Goal: Task Accomplishment & Management: Manage account settings

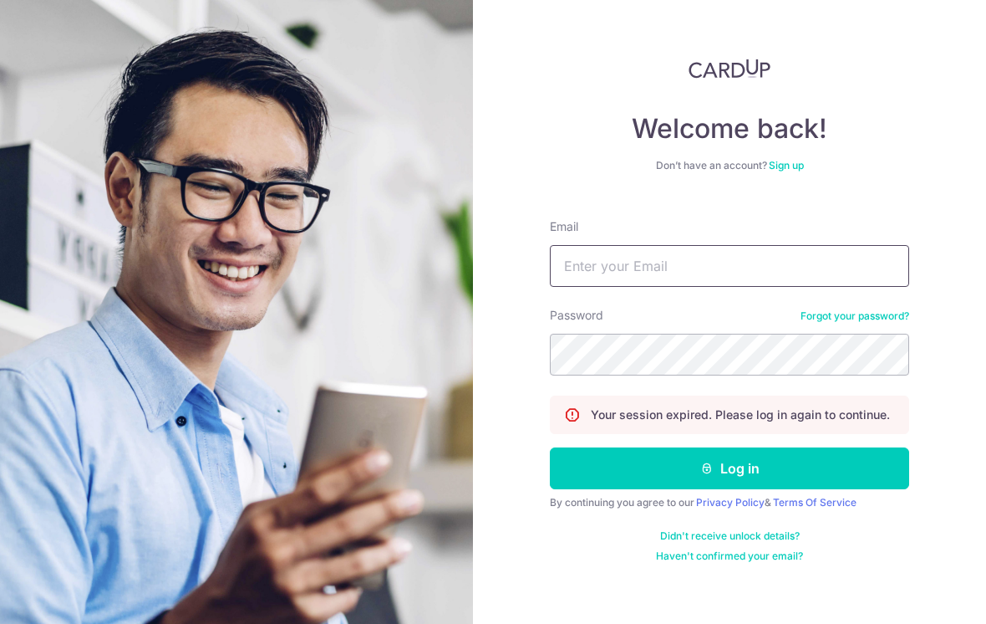
type input "Jasladlad@yahoo.com"
click at [730, 468] on button "Log in" at bounding box center [729, 468] width 359 height 42
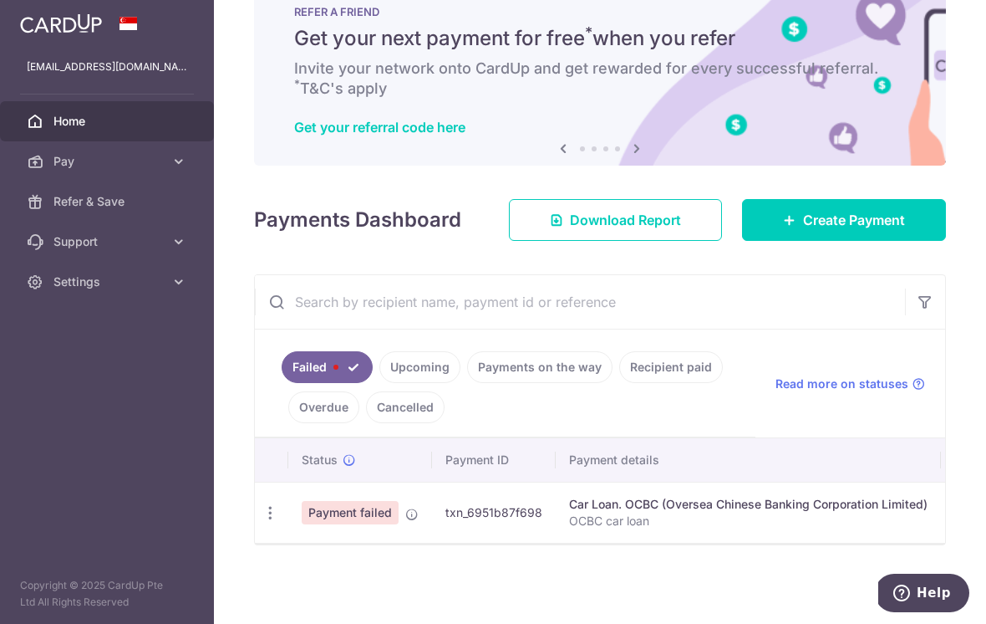
scroll to position [49, 0]
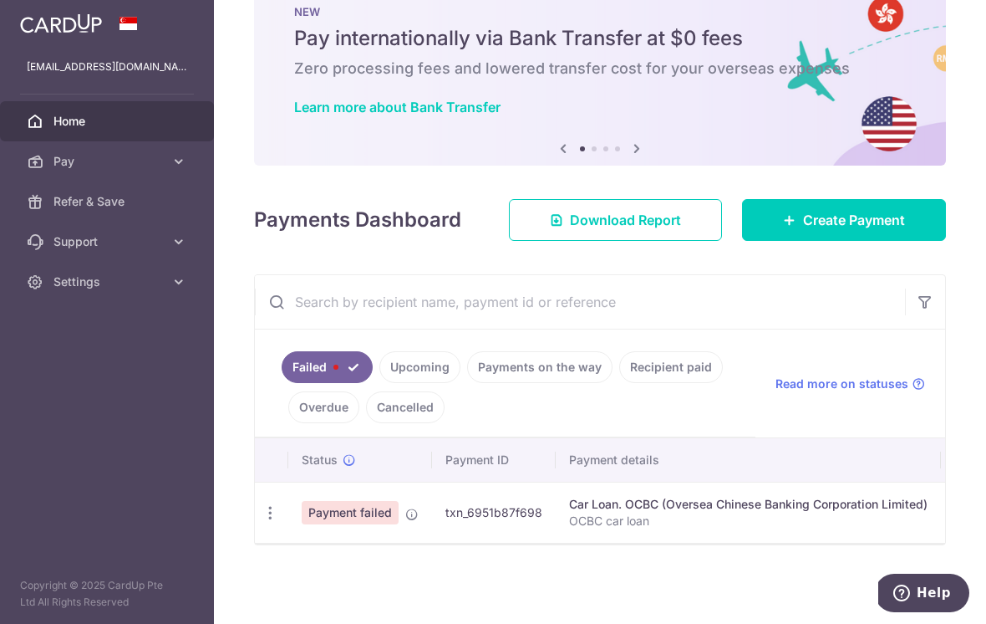
click at [262, 522] on icon "button" at bounding box center [271, 513] width 18 height 18
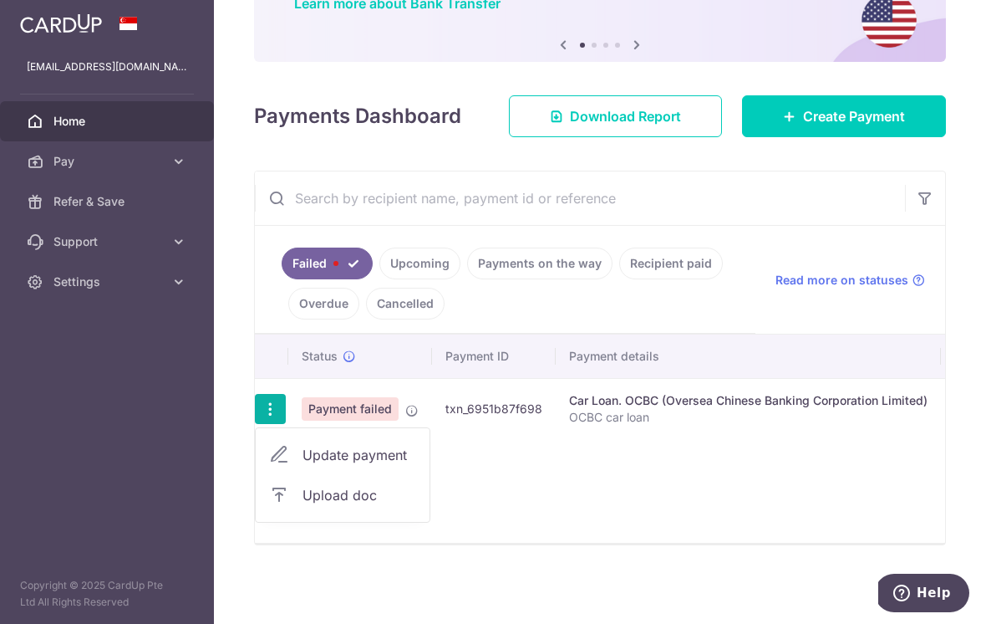
scroll to position [153, 0]
click at [303, 465] on span "Update payment" at bounding box center [360, 455] width 114 height 20
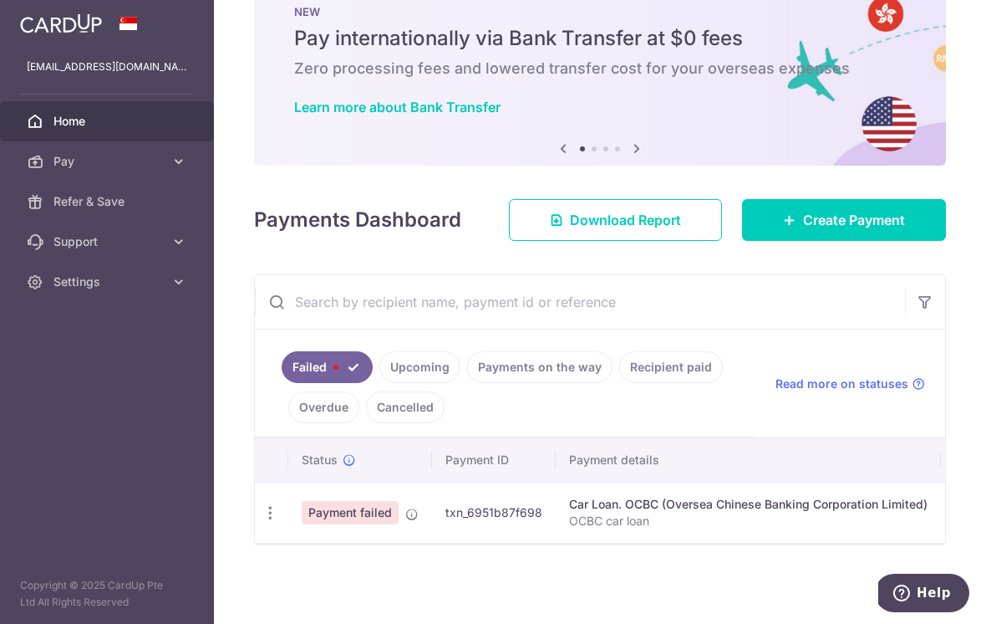
scroll to position [49, 0]
radio input "true"
type input "1,555.44"
type input "OCBC car loan"
type input "REC185"
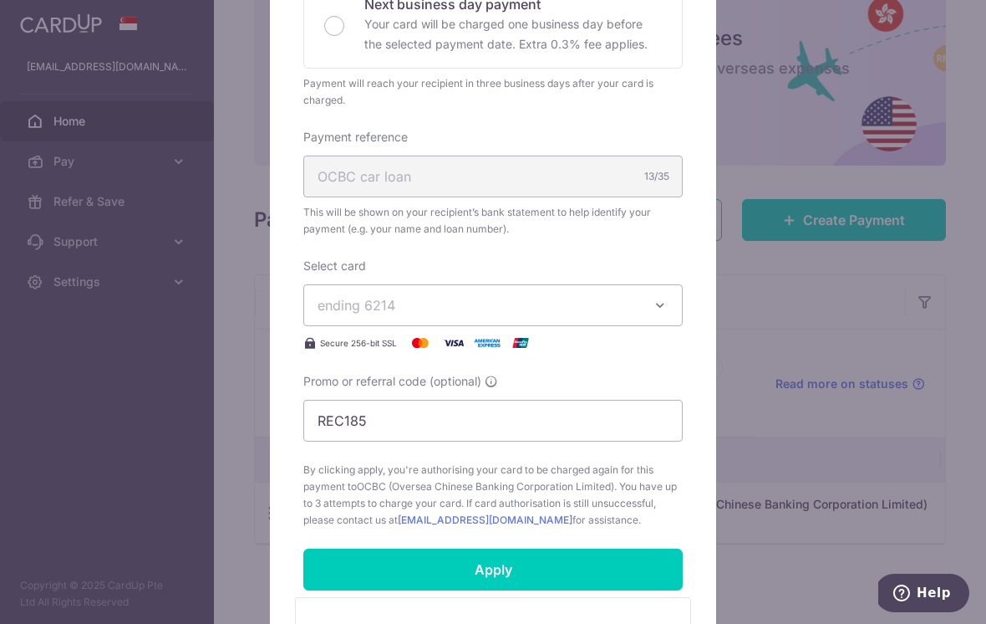
scroll to position [422, 0]
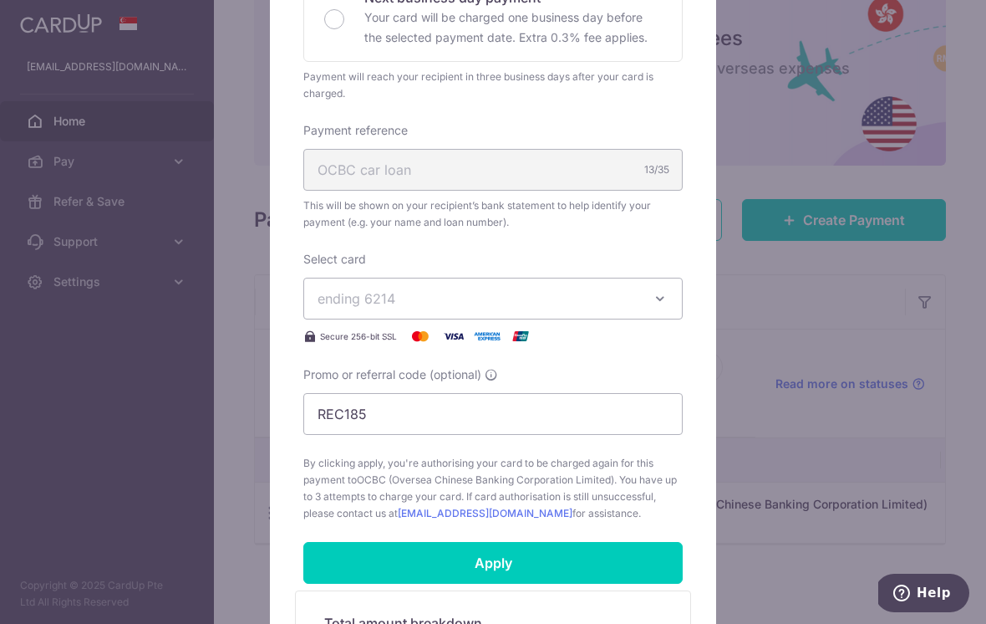
click at [607, 293] on span "ending 6214" at bounding box center [478, 298] width 321 height 20
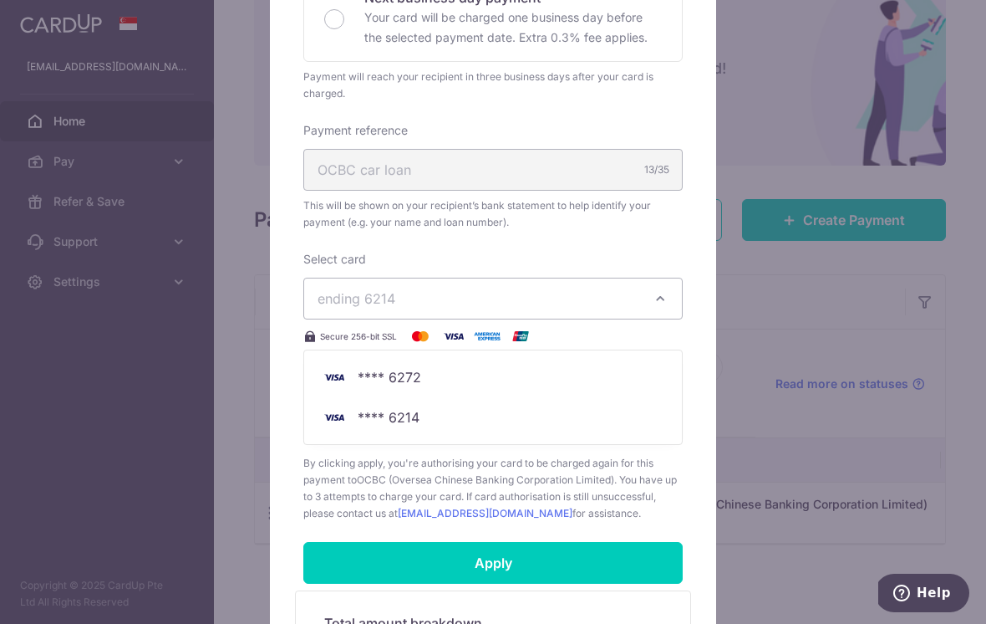
click at [660, 297] on div at bounding box center [493, 254] width 448 height 1113
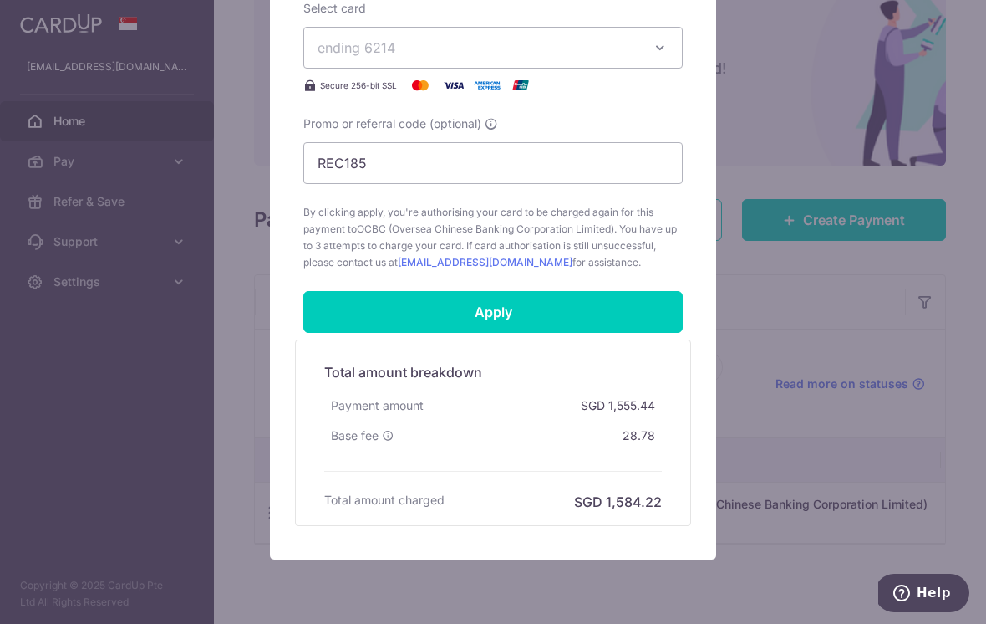
scroll to position [699, 0]
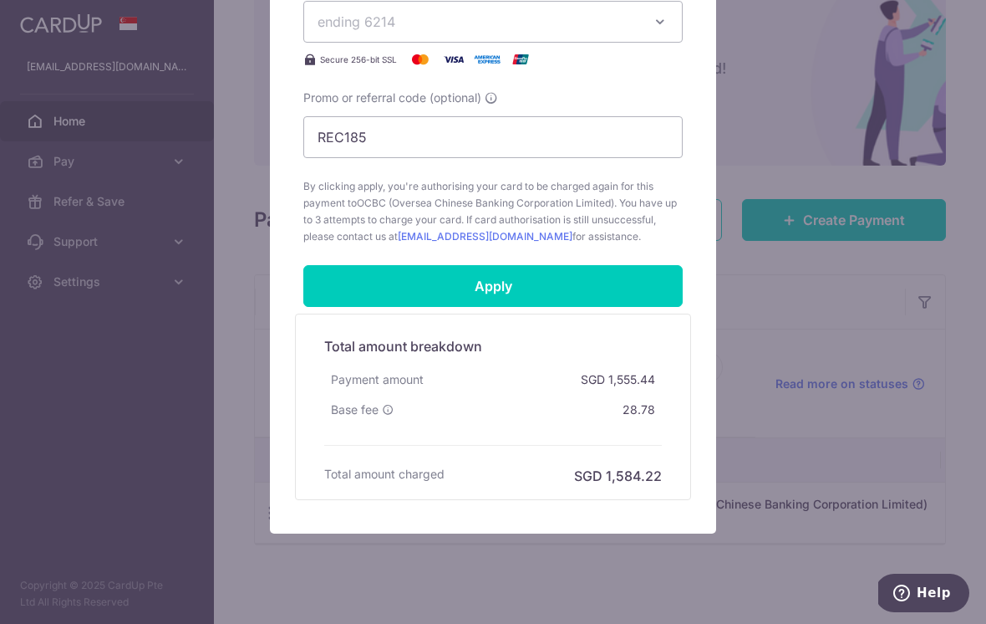
click at [768, 292] on div "Edit payment By clicking apply, you will make changes to all payments to OCBC (…" at bounding box center [493, 312] width 986 height 624
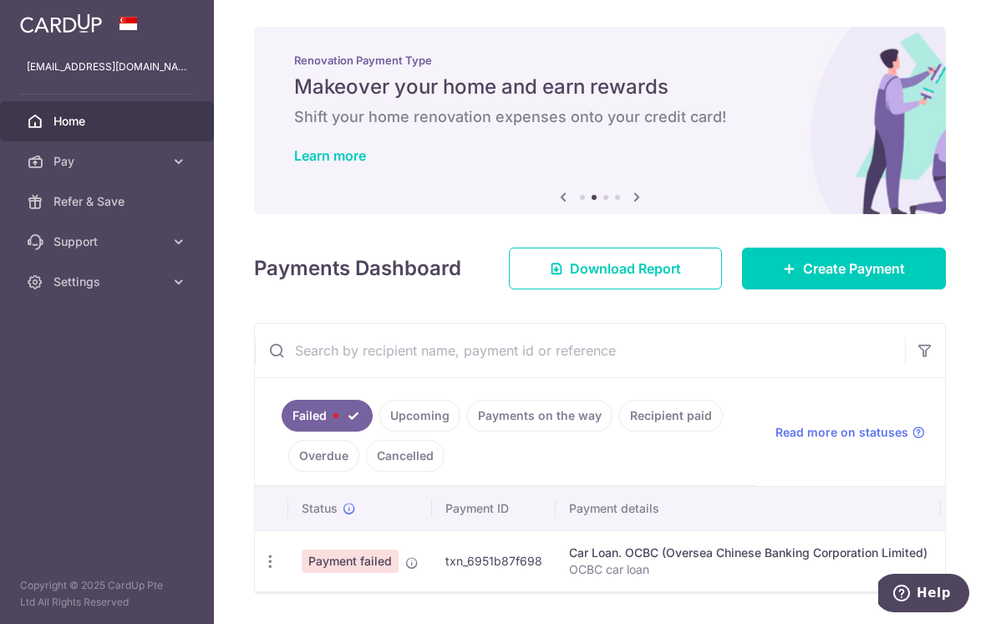
scroll to position [0, 0]
click at [0, 0] on icon "button" at bounding box center [0, 0] width 0 height 0
click at [163, 167] on span "Pay" at bounding box center [109, 161] width 110 height 17
click at [80, 285] on span "Cards" at bounding box center [109, 281] width 110 height 17
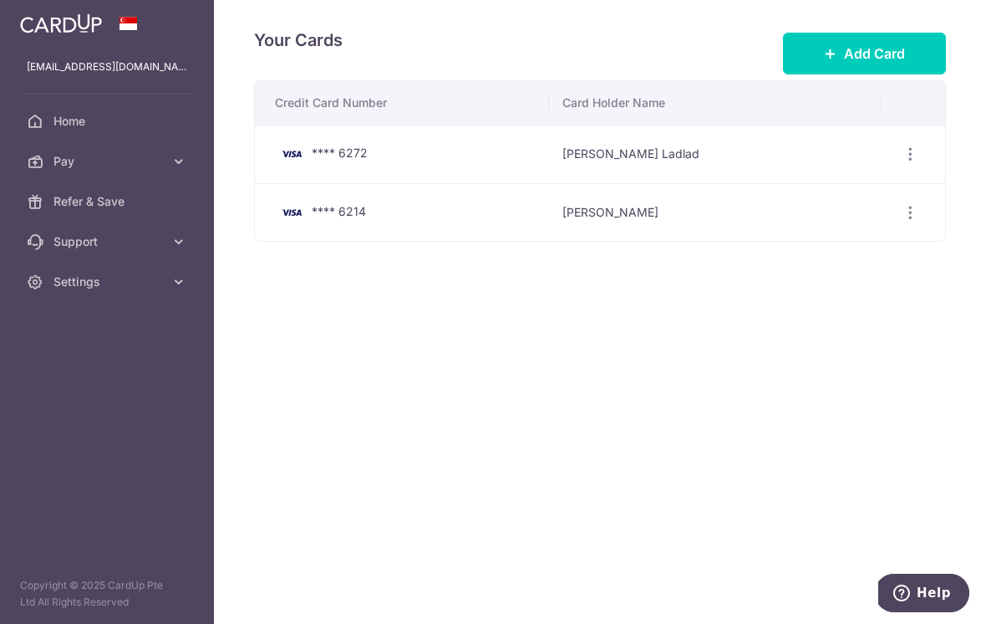
click at [841, 74] on button "Add Card" at bounding box center [864, 54] width 163 height 42
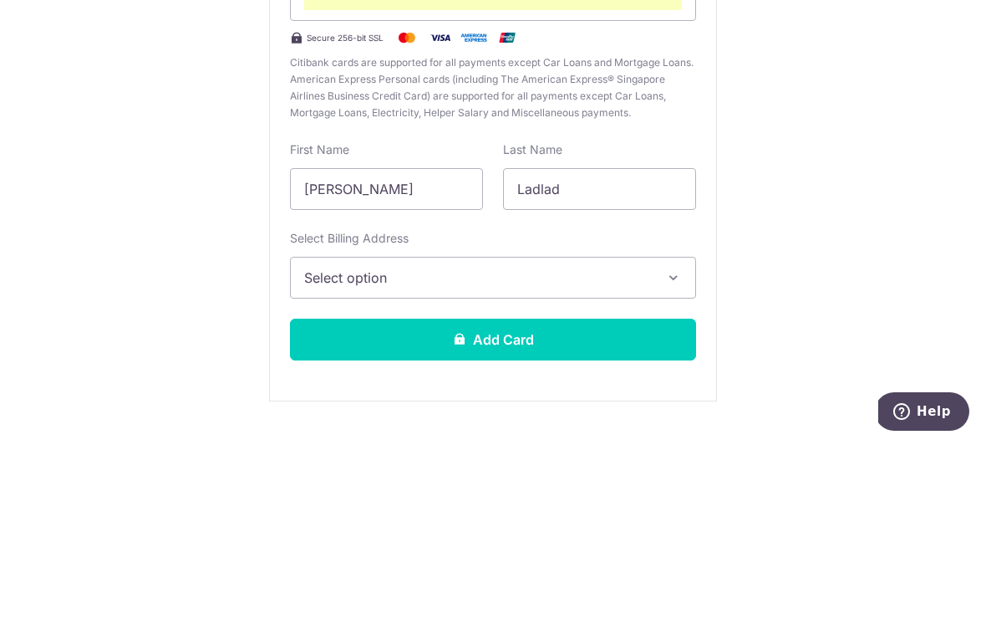
scroll to position [146, 0]
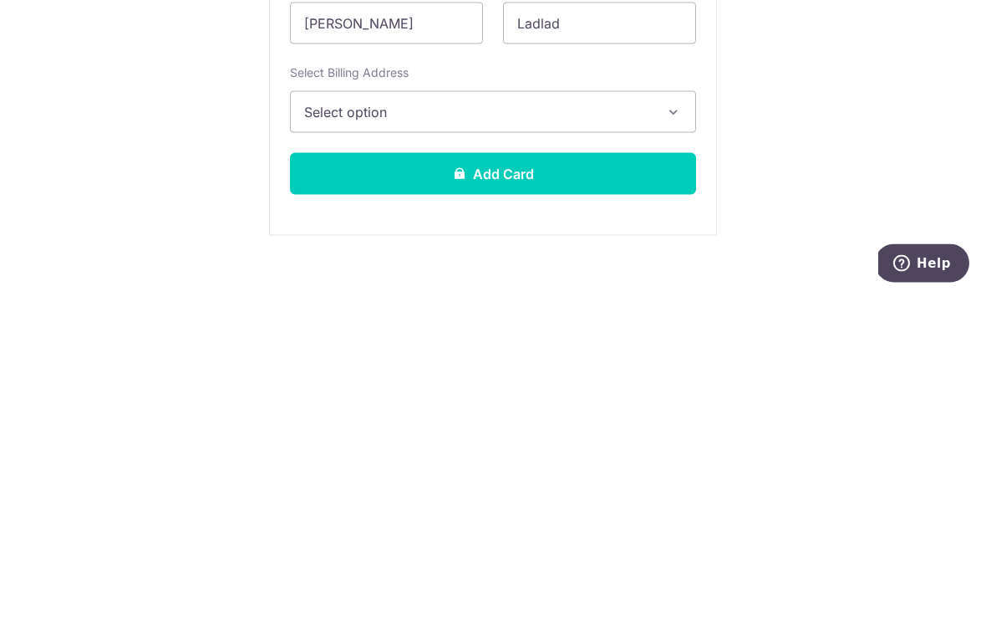
click at [675, 433] on icon "button" at bounding box center [673, 441] width 17 height 17
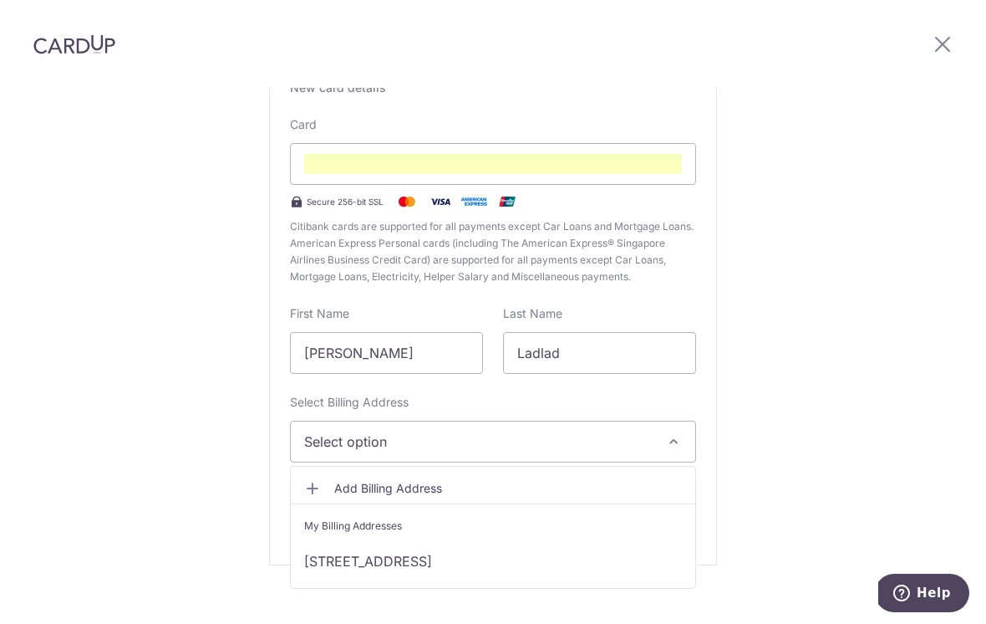
click at [378, 548] on link "11 seletar road , Singapore, Singapore, Singapore-807016" at bounding box center [493, 561] width 405 height 40
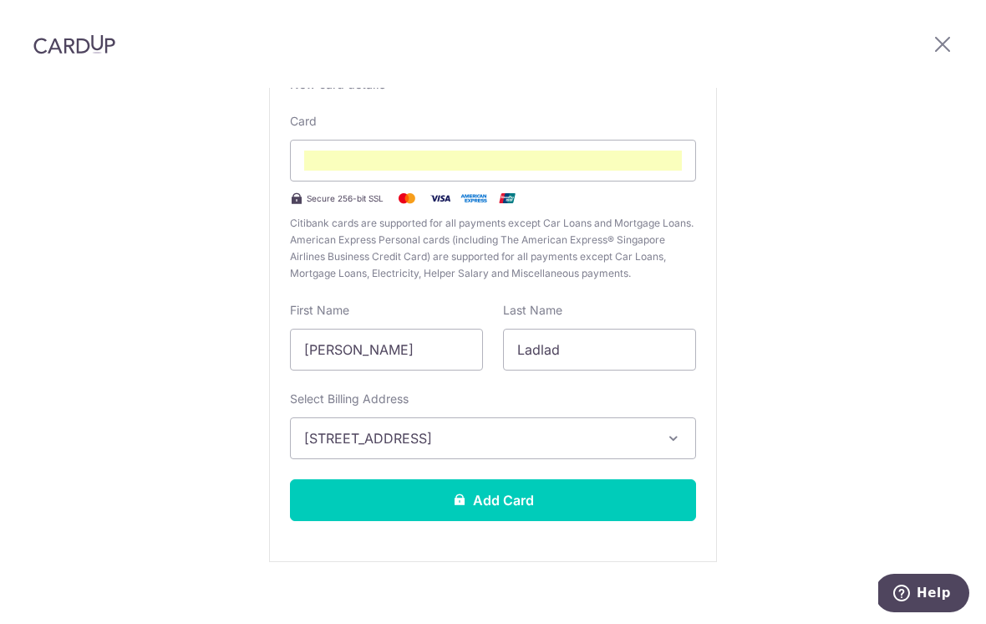
scroll to position [146, 0]
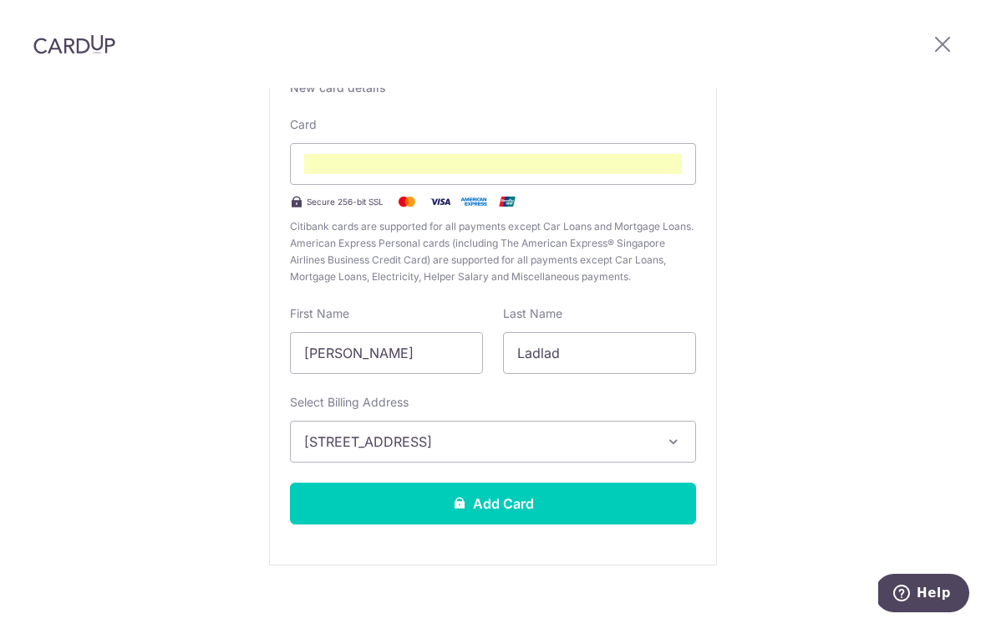
click at [388, 486] on button "Add Card" at bounding box center [493, 503] width 406 height 42
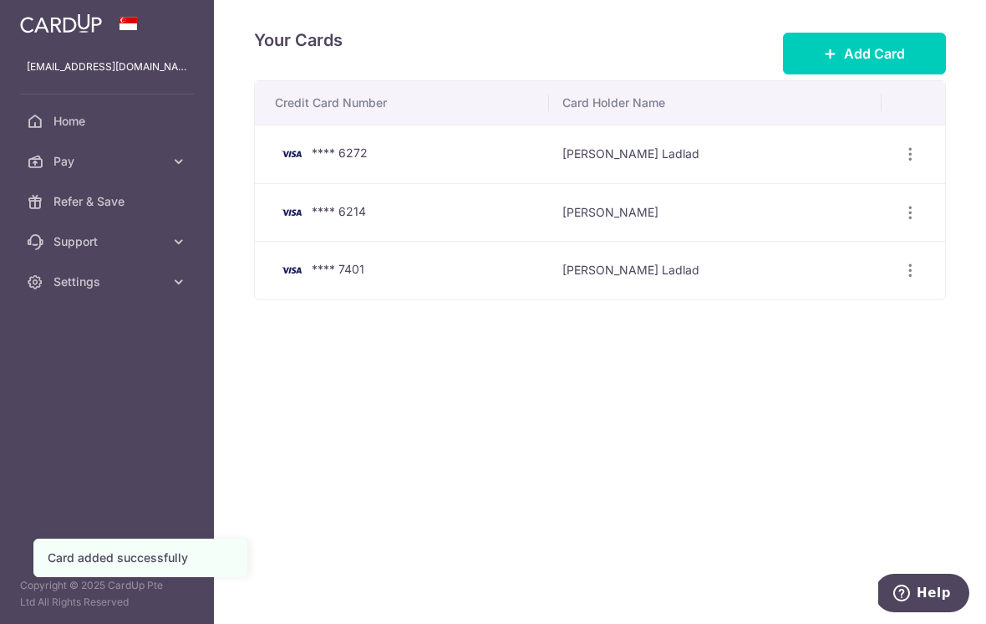
click at [905, 163] on icon "button" at bounding box center [911, 154] width 18 height 18
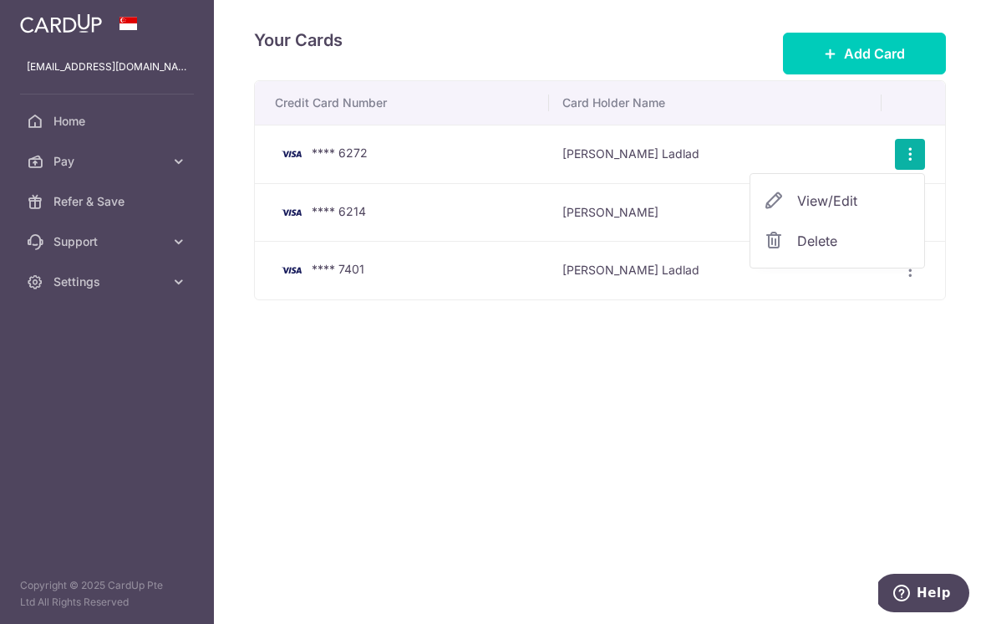
click at [409, 467] on div at bounding box center [493, 312] width 986 height 624
click at [0, 0] on icon "button" at bounding box center [0, 0] width 0 height 0
click at [71, 130] on link "Home" at bounding box center [107, 121] width 214 height 40
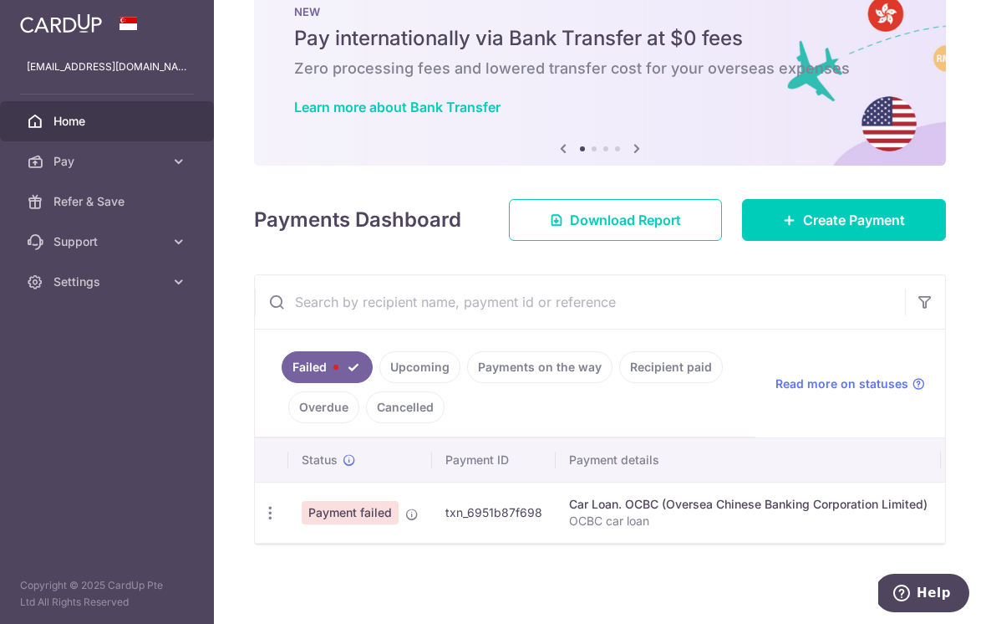
scroll to position [49, 0]
click at [262, 522] on icon "button" at bounding box center [271, 513] width 18 height 18
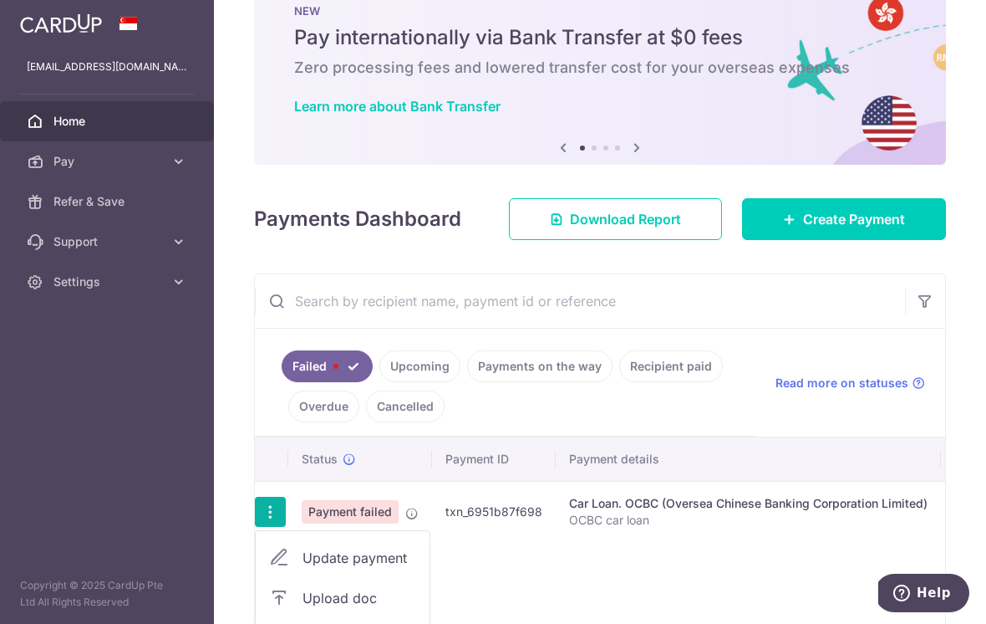
click at [303, 568] on span "Update payment" at bounding box center [360, 558] width 114 height 20
radio input "true"
type input "1,555.44"
type input "OCBC car loan"
type input "REC185"
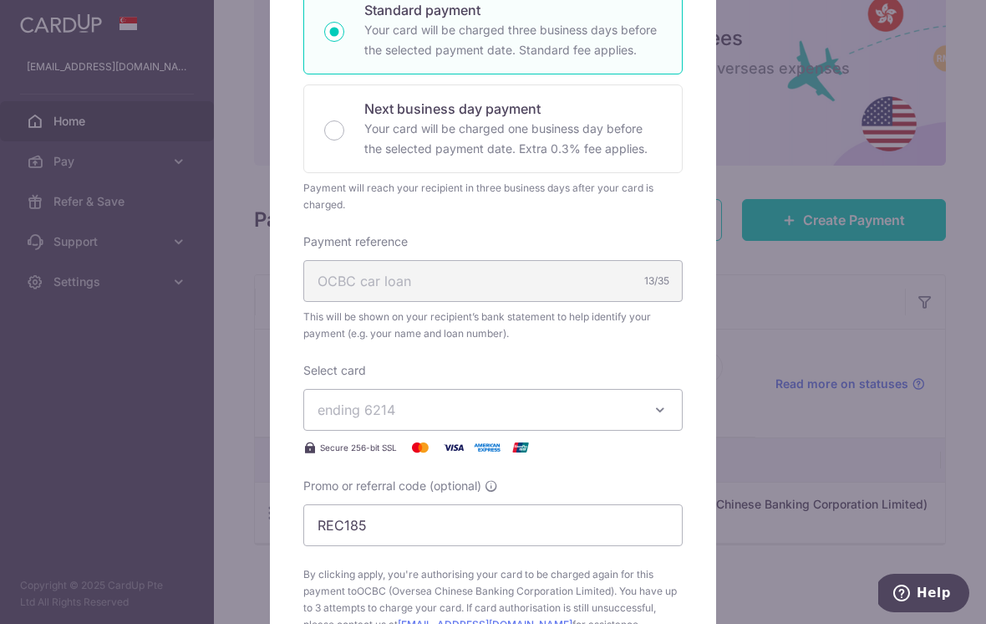
scroll to position [316, 0]
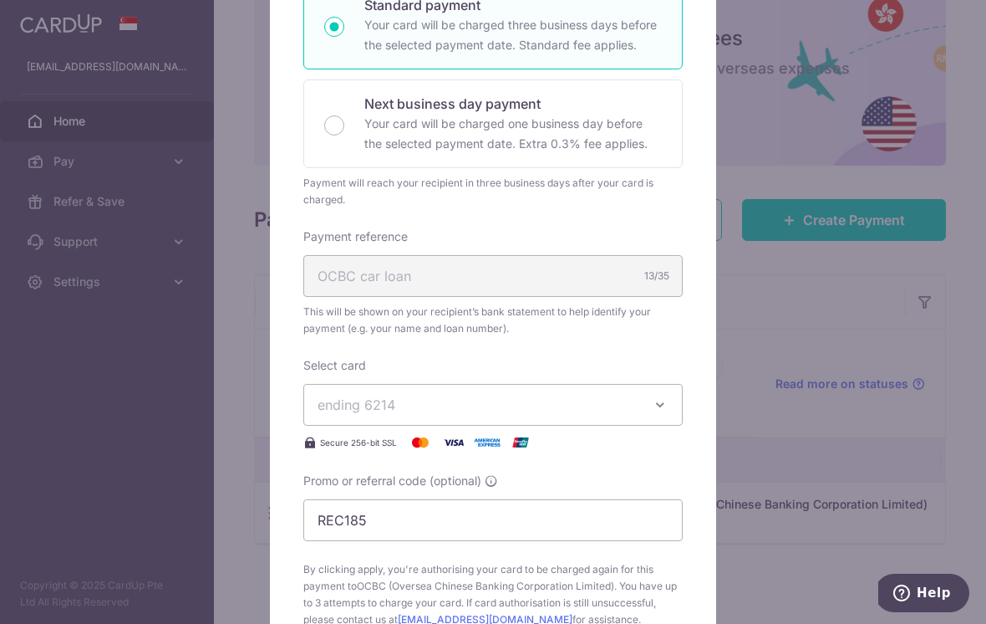
click at [354, 410] on span "ending 6214" at bounding box center [357, 404] width 78 height 17
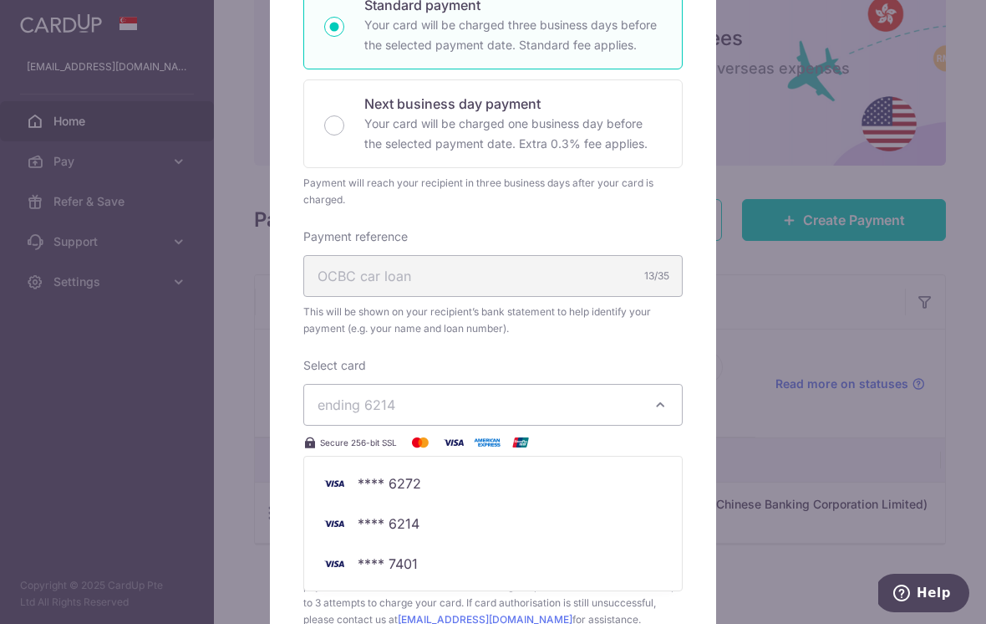
click at [400, 568] on span "**** 7401" at bounding box center [388, 563] width 60 height 20
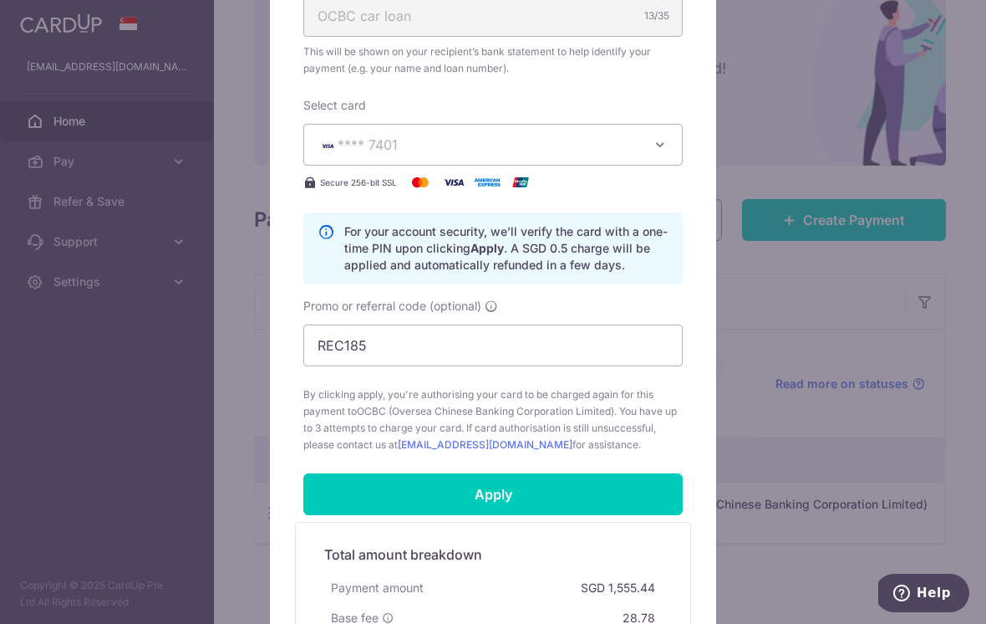
scroll to position [577, 0]
click at [390, 499] on input "Apply" at bounding box center [493, 493] width 380 height 42
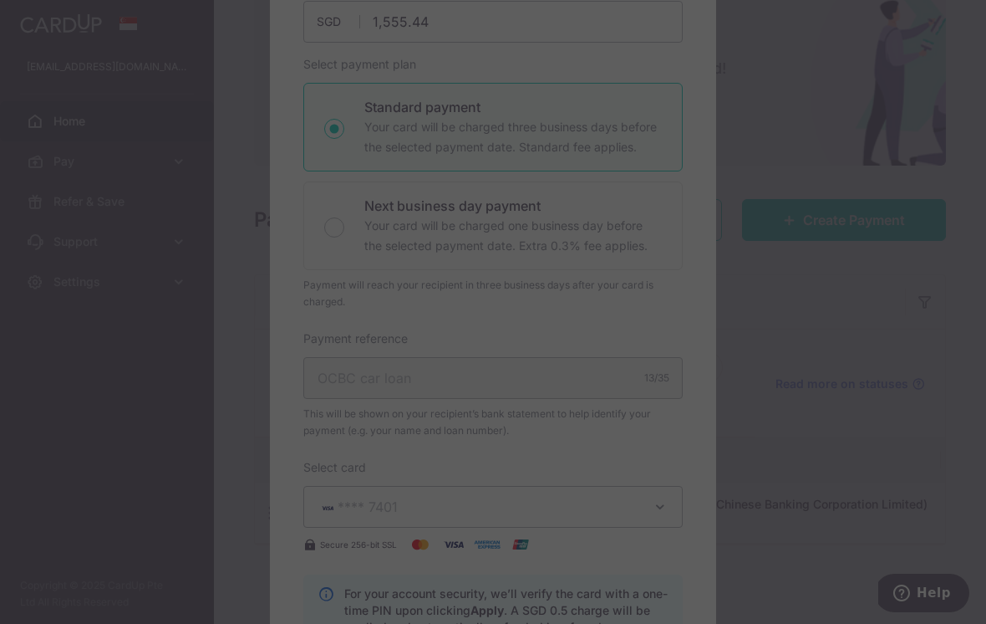
scroll to position [212, 0]
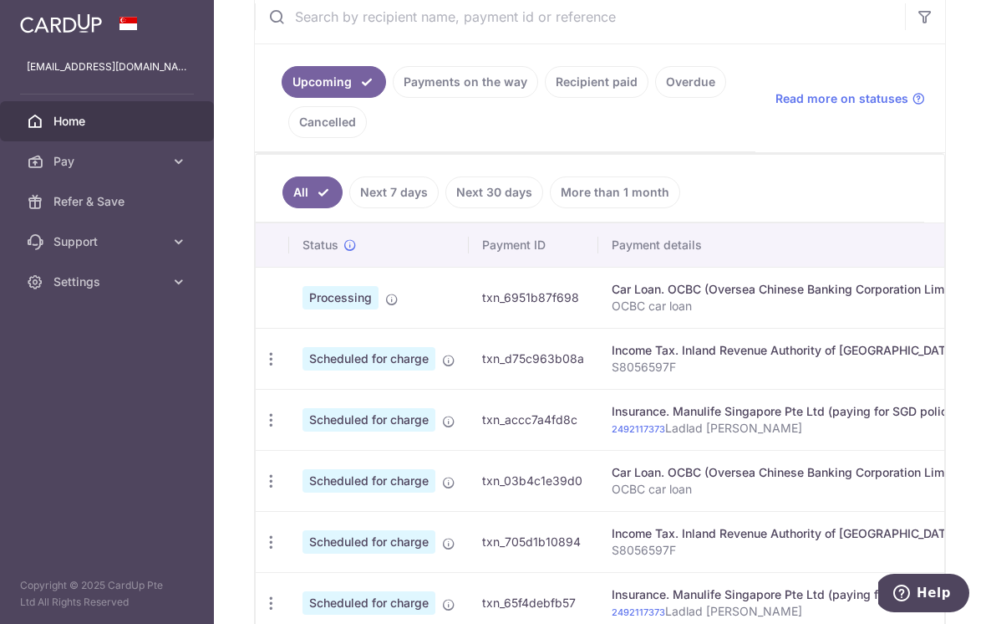
click at [263, 368] on icon "button" at bounding box center [272, 359] width 18 height 18
click at [303, 415] on span "Update payment" at bounding box center [360, 405] width 114 height 20
radio input "true"
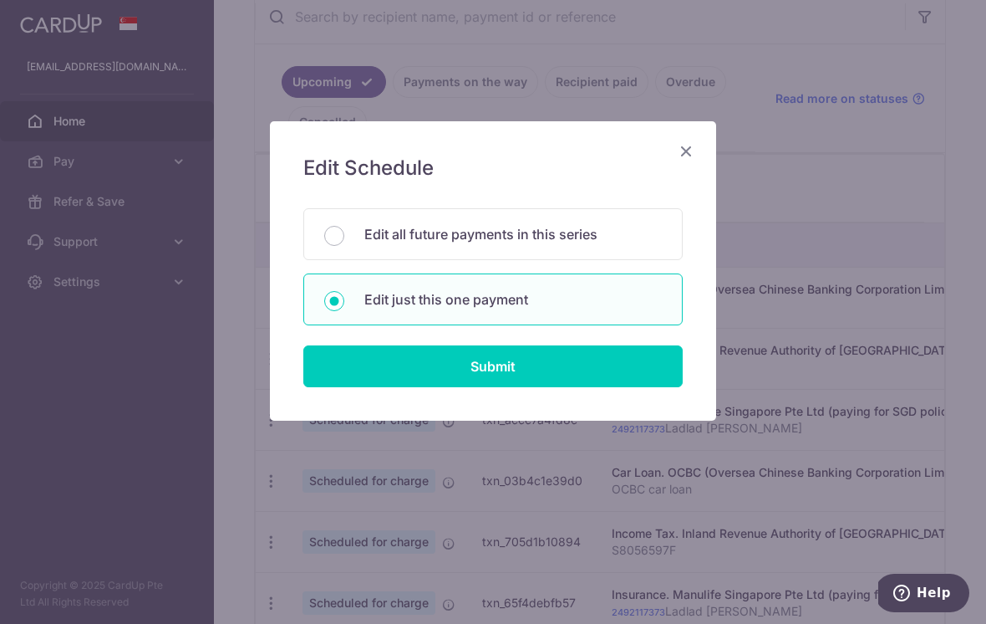
click at [338, 237] on input "Edit all future payments in this series" at bounding box center [334, 236] width 20 height 20
radio input "true"
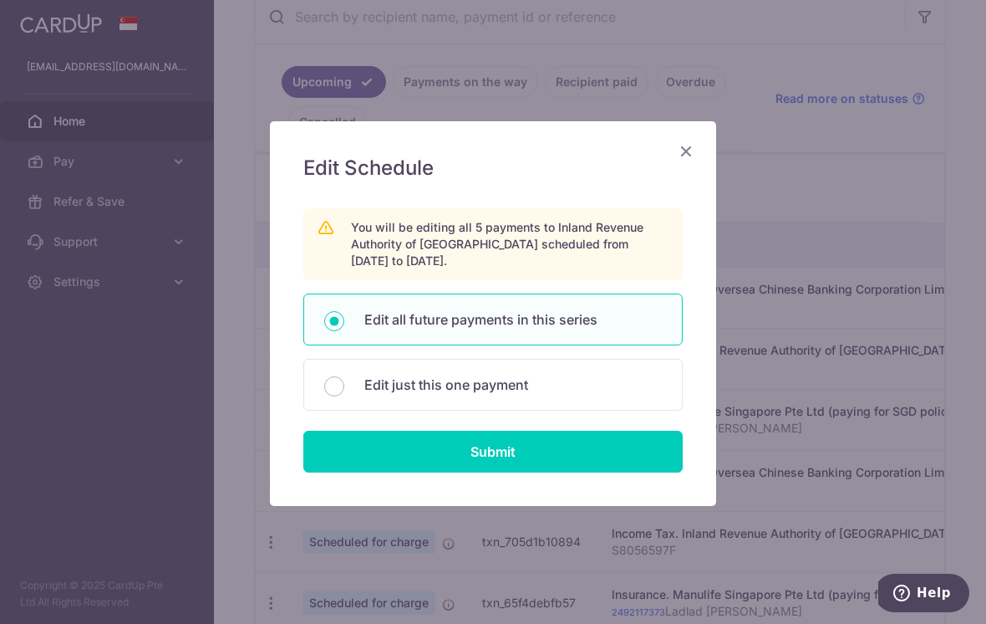
click at [388, 460] on input "Submit" at bounding box center [493, 452] width 380 height 42
radio input "true"
type input "1,733.04"
type input "S8056597F"
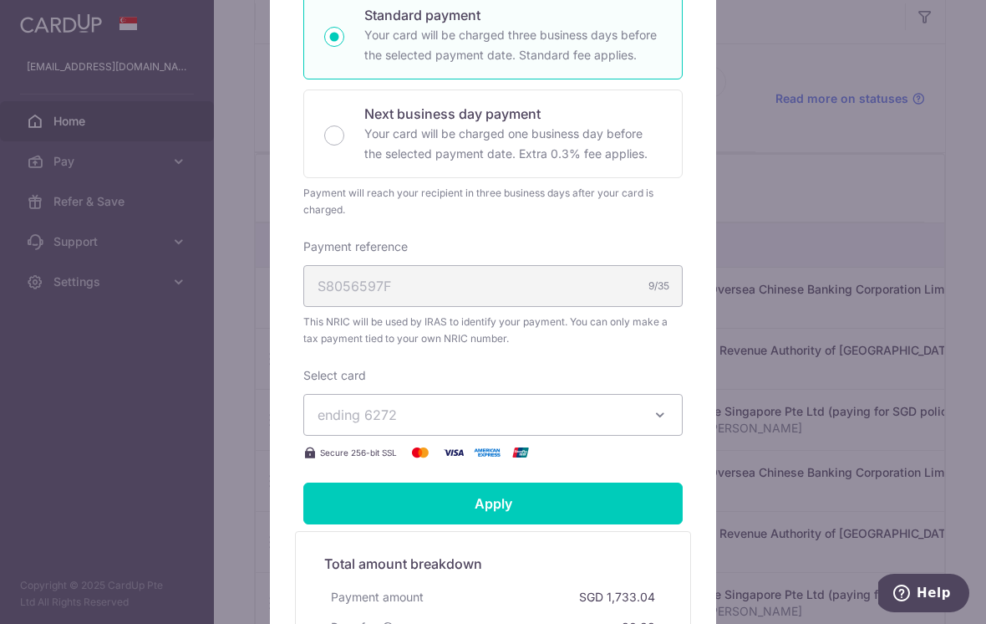
scroll to position [394, 0]
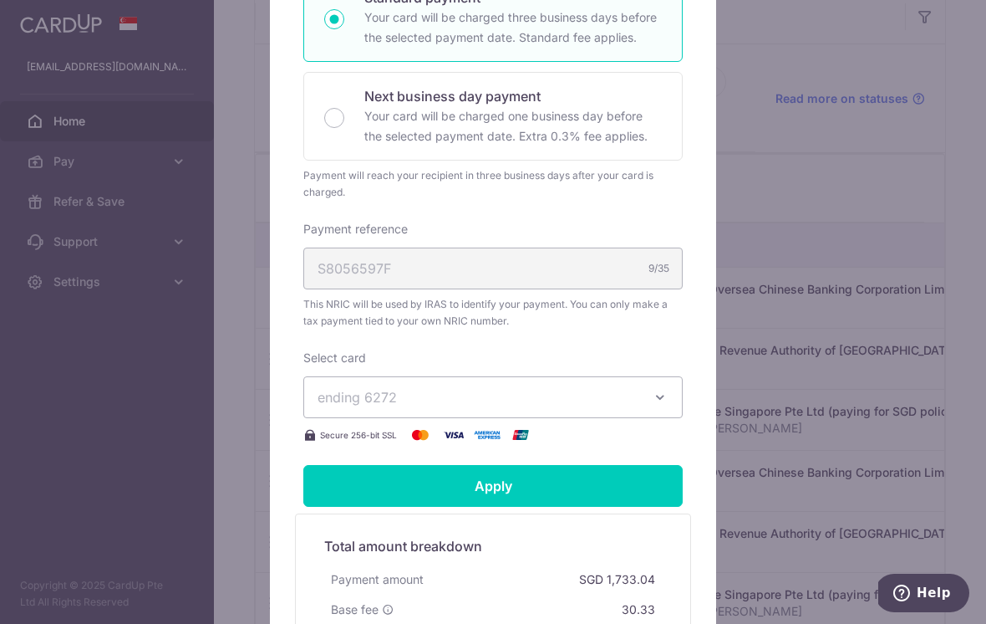
click at [358, 399] on span "ending 6272" at bounding box center [357, 397] width 79 height 17
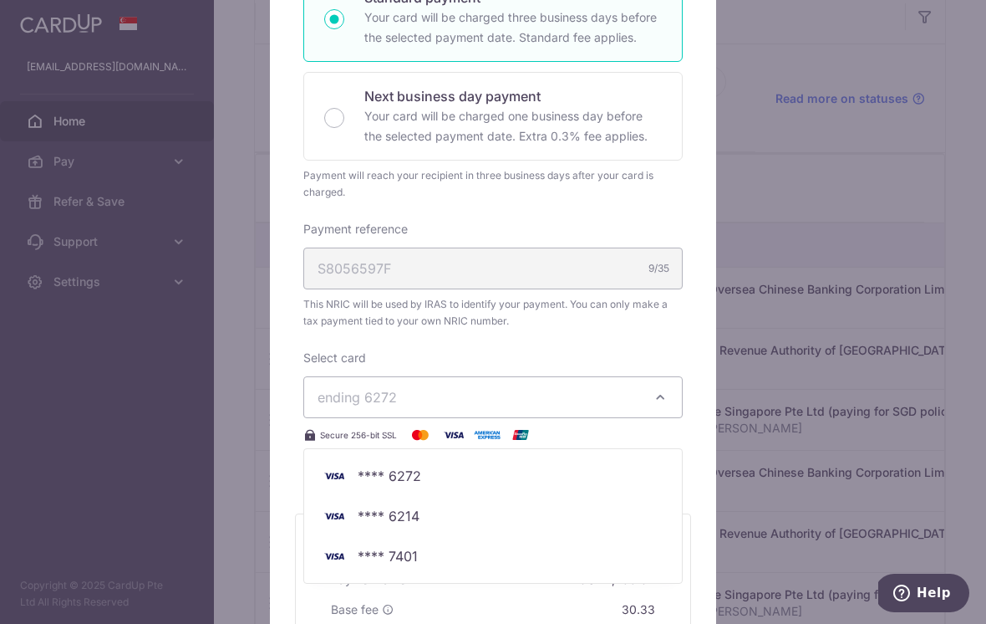
click at [395, 556] on span "**** 7401" at bounding box center [388, 556] width 60 height 20
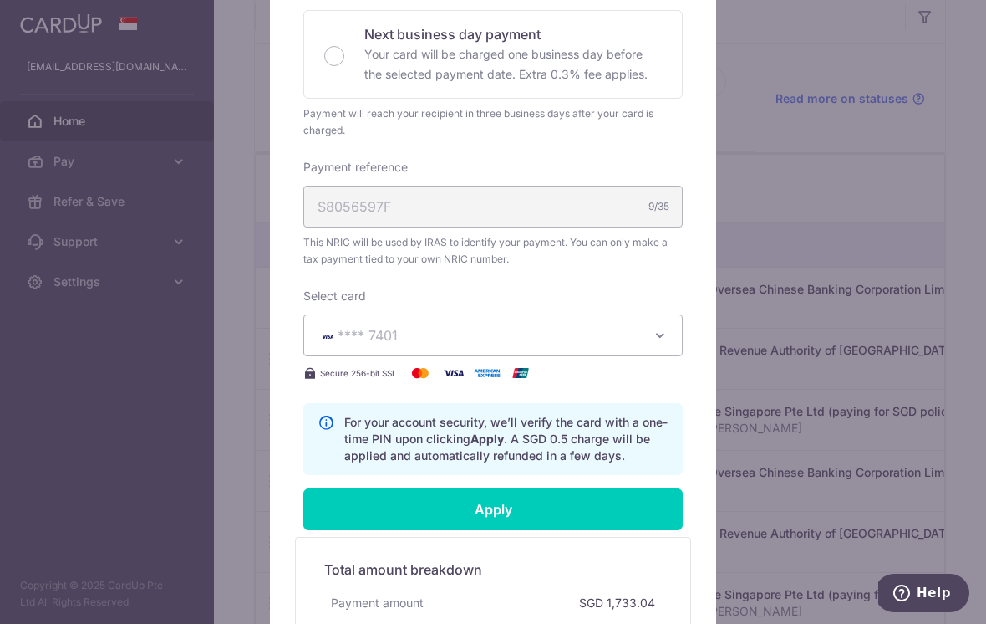
scroll to position [466, 0]
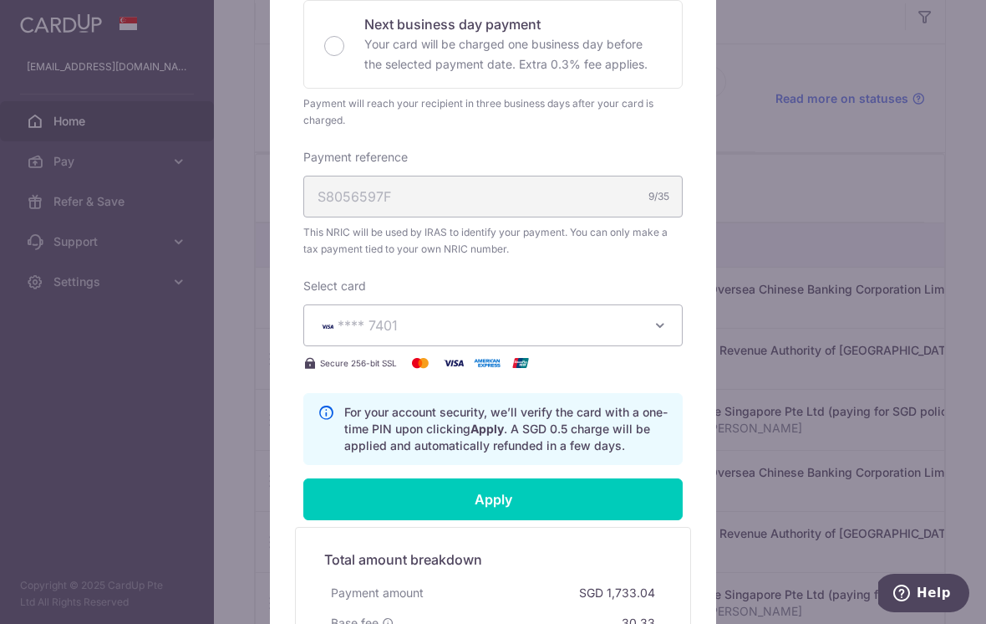
click at [386, 507] on input "Apply" at bounding box center [493, 499] width 380 height 42
type input "Successfully Applied"
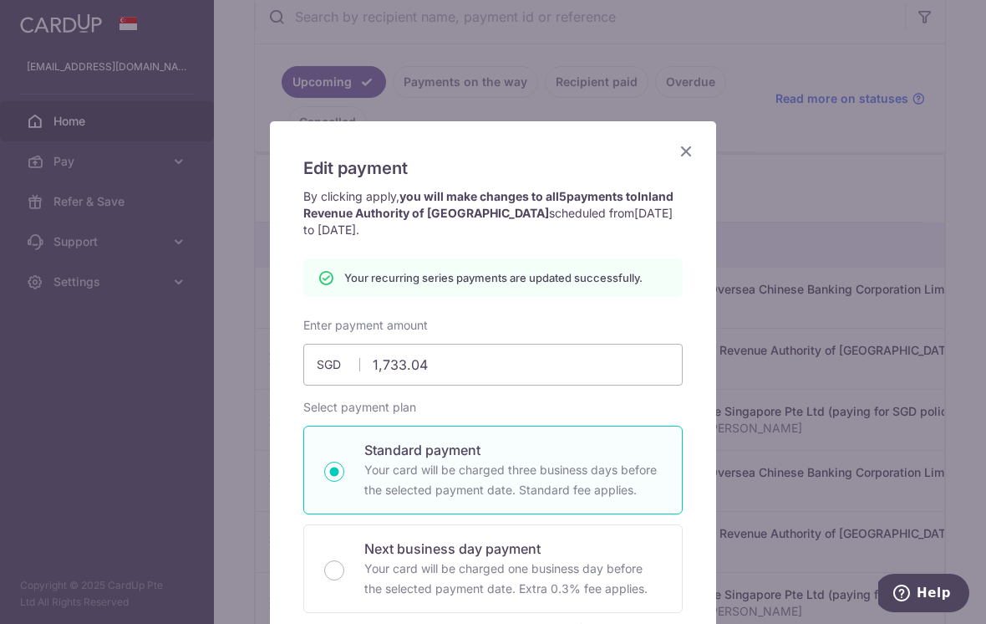
scroll to position [0, 0]
click at [686, 155] on icon "Close" at bounding box center [686, 150] width 20 height 21
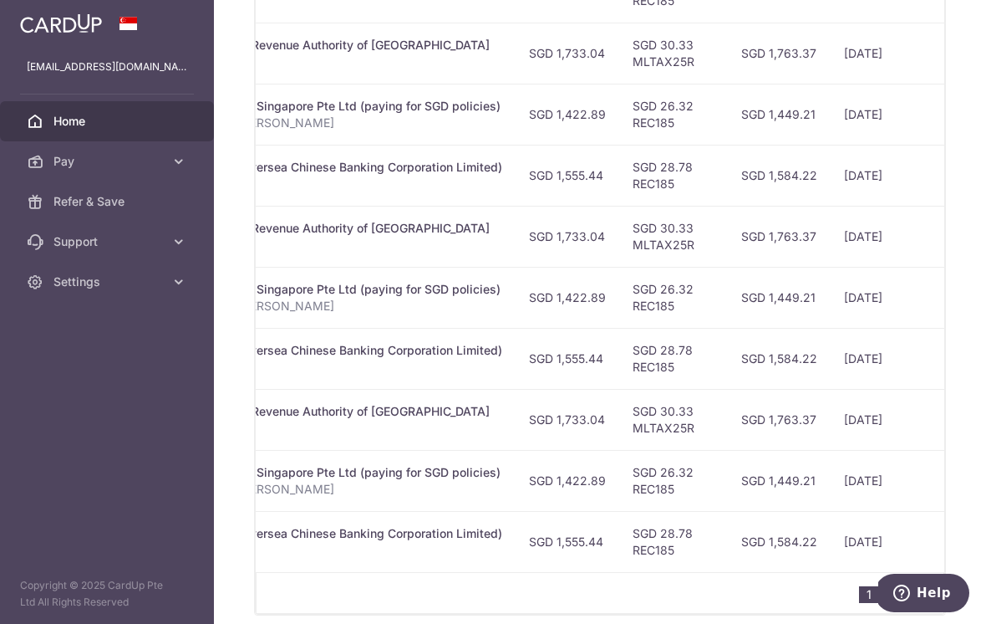
scroll to position [640, 0]
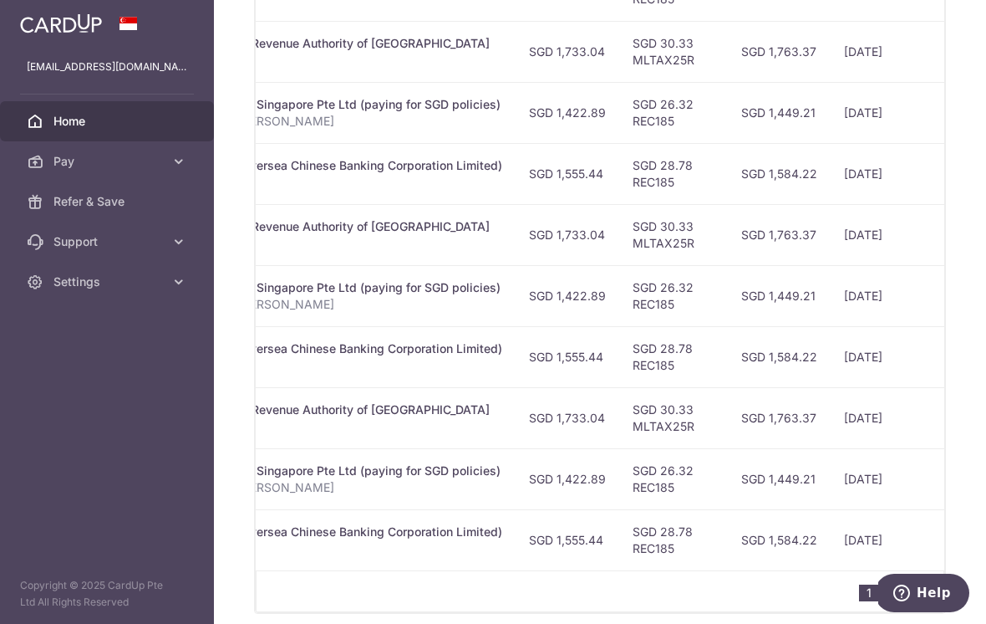
click at [0, 0] on header at bounding box center [0, 0] width 0 height 0
